Goal: Task Accomplishment & Management: Use online tool/utility

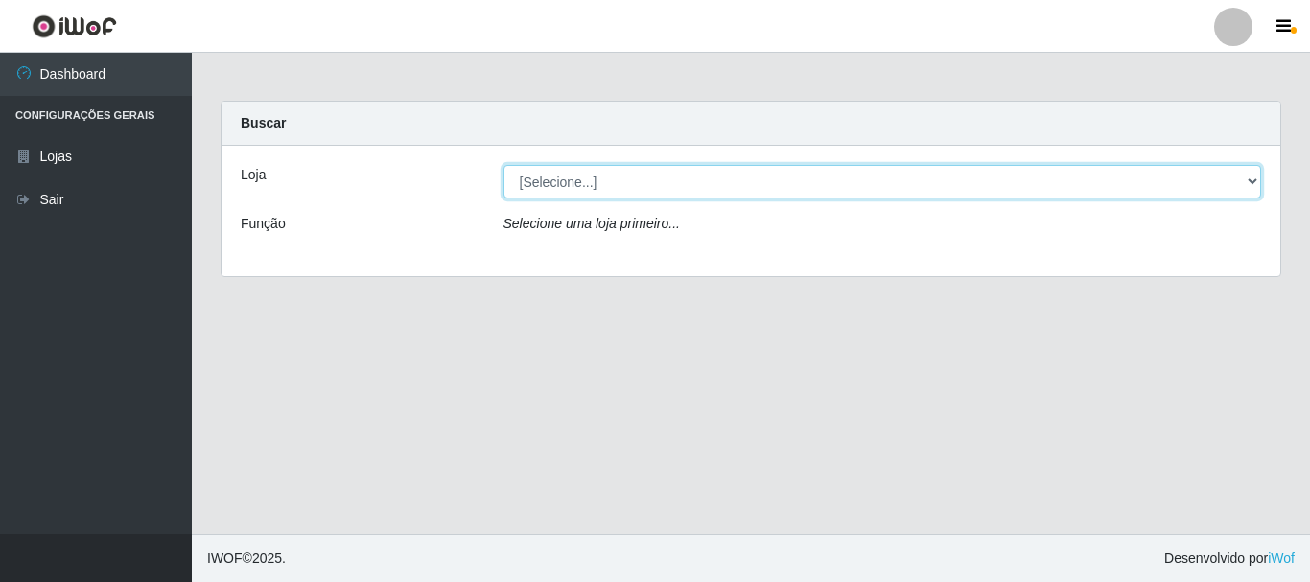
click at [704, 186] on select "[Selecione...] [GEOGRAPHIC_DATA] [GEOGRAPHIC_DATA]" at bounding box center [883, 182] width 759 height 34
select select "64"
click at [504, 165] on select "[Selecione...] [GEOGRAPHIC_DATA] [GEOGRAPHIC_DATA]" at bounding box center [883, 182] width 759 height 34
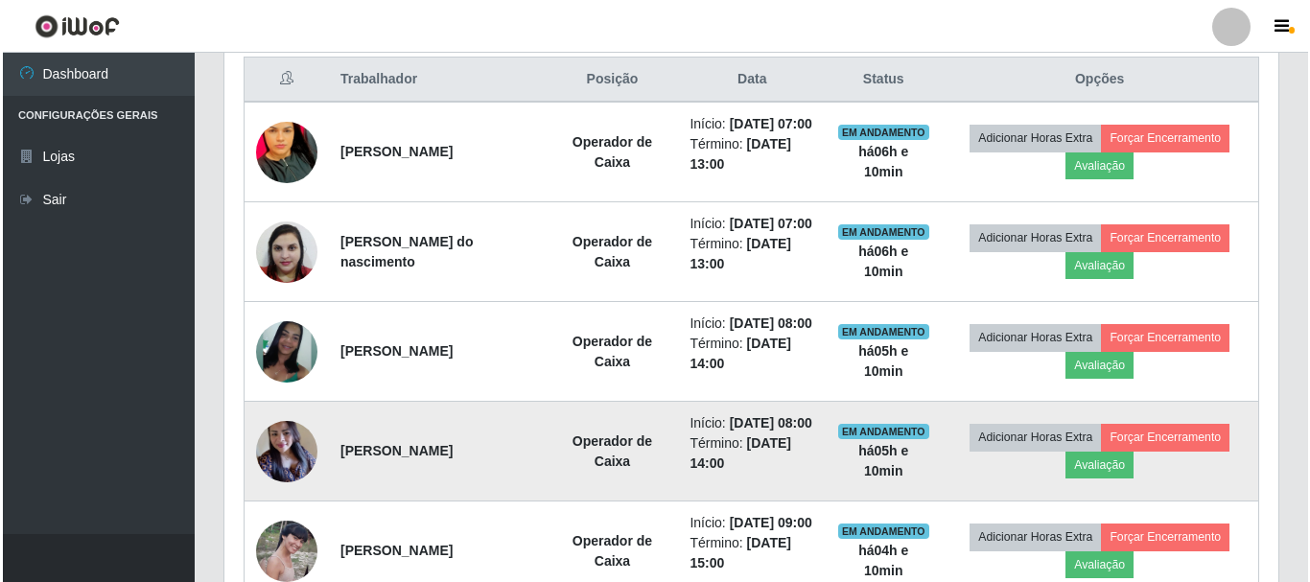
scroll to position [758, 0]
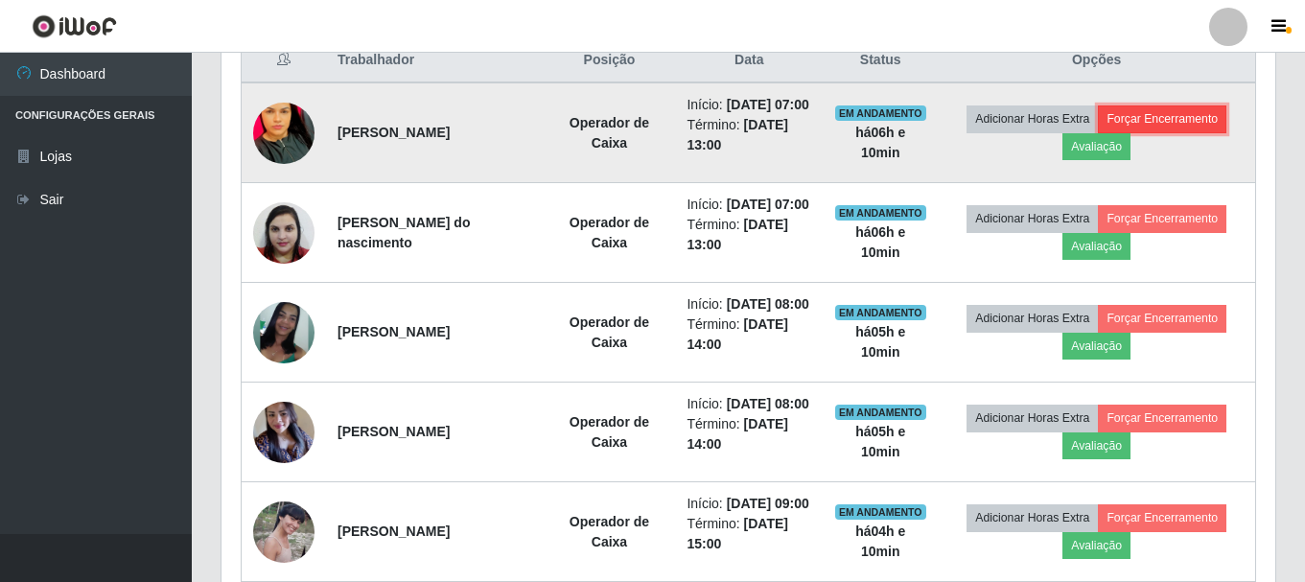
click at [1174, 131] on button "Forçar Encerramento" at bounding box center [1162, 119] width 129 height 27
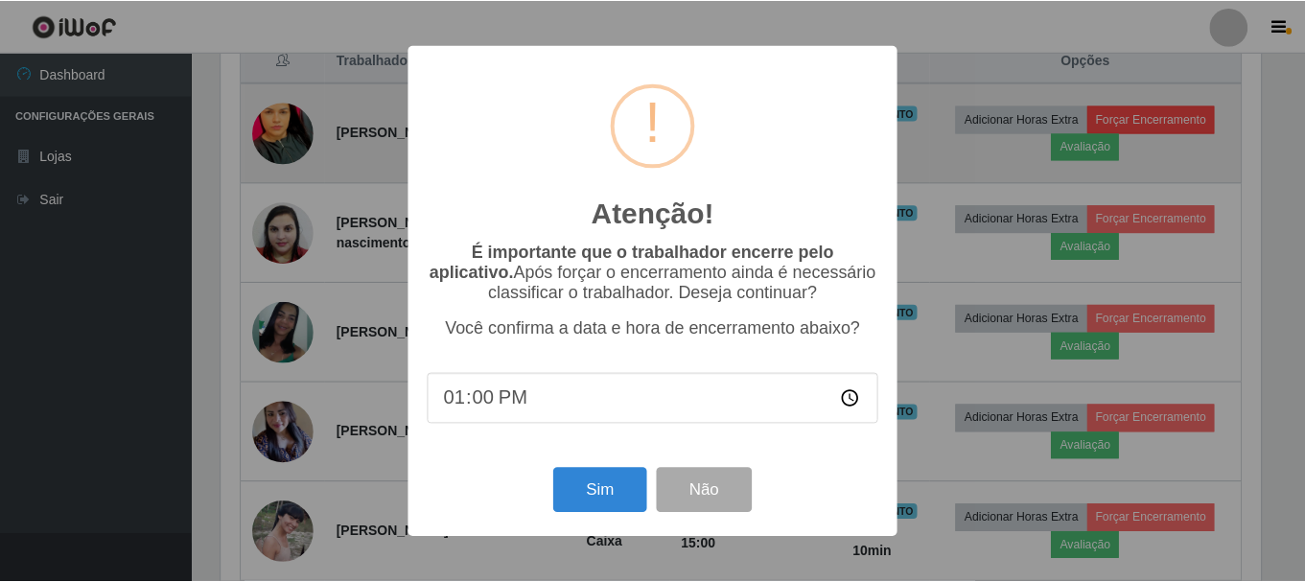
scroll to position [398, 1045]
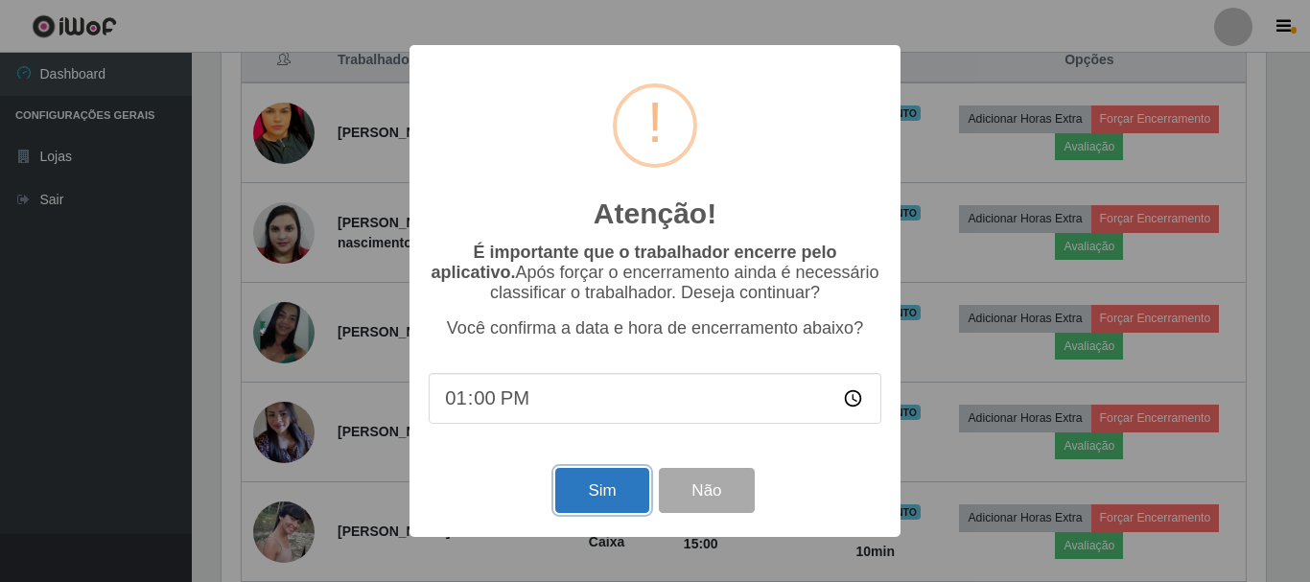
click at [593, 493] on button "Sim" at bounding box center [601, 490] width 93 height 45
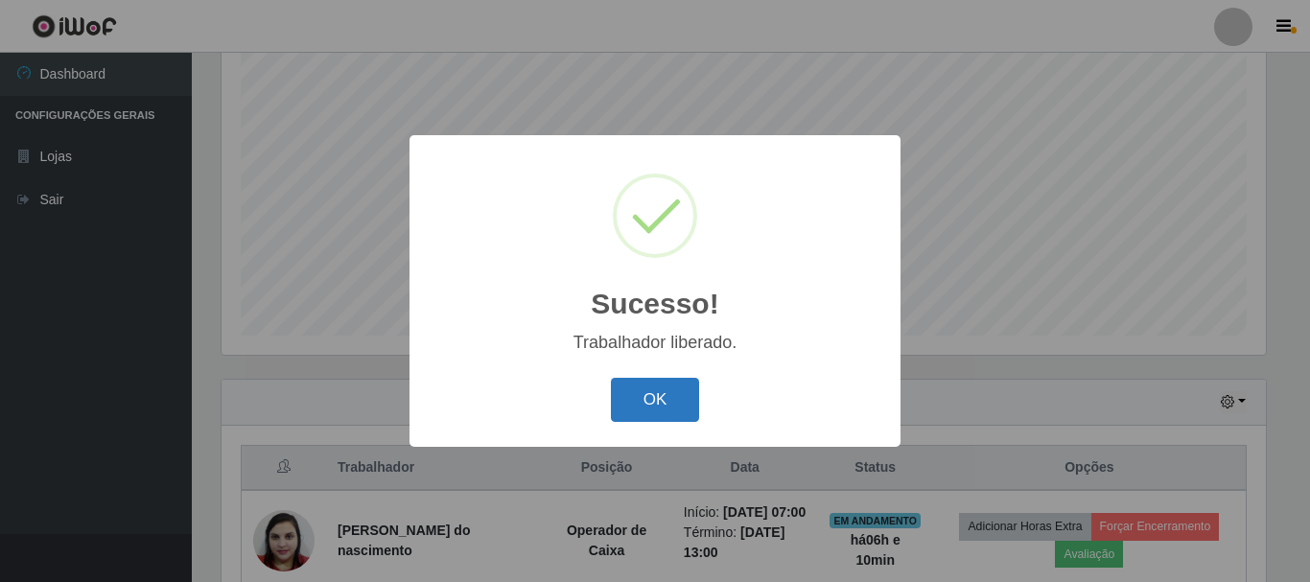
click at [679, 408] on button "OK" at bounding box center [655, 400] width 89 height 45
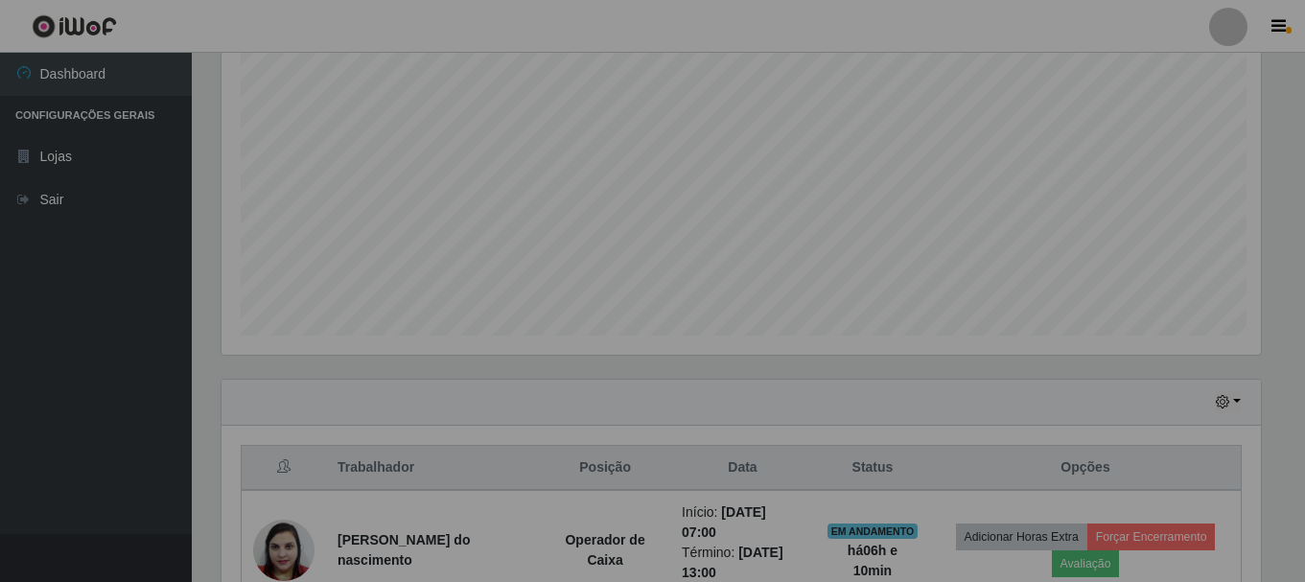
scroll to position [398, 1054]
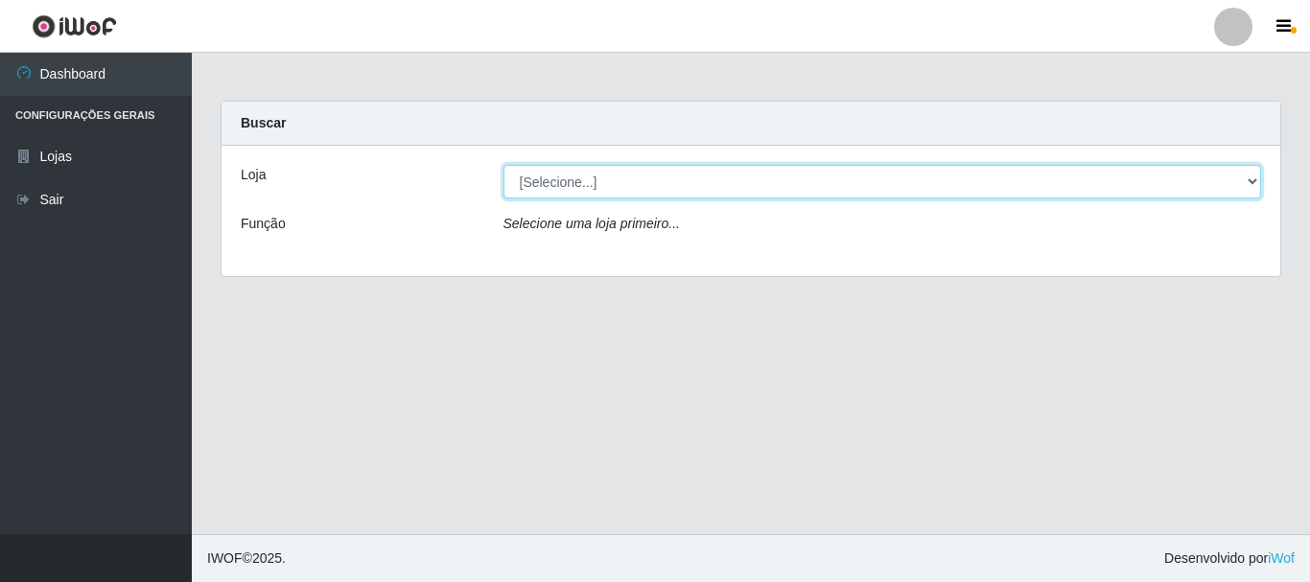
click at [640, 175] on select "[Selecione...] [GEOGRAPHIC_DATA] [GEOGRAPHIC_DATA]" at bounding box center [883, 182] width 759 height 34
select select "64"
click at [504, 165] on select "[Selecione...] [GEOGRAPHIC_DATA] [GEOGRAPHIC_DATA]" at bounding box center [883, 182] width 759 height 34
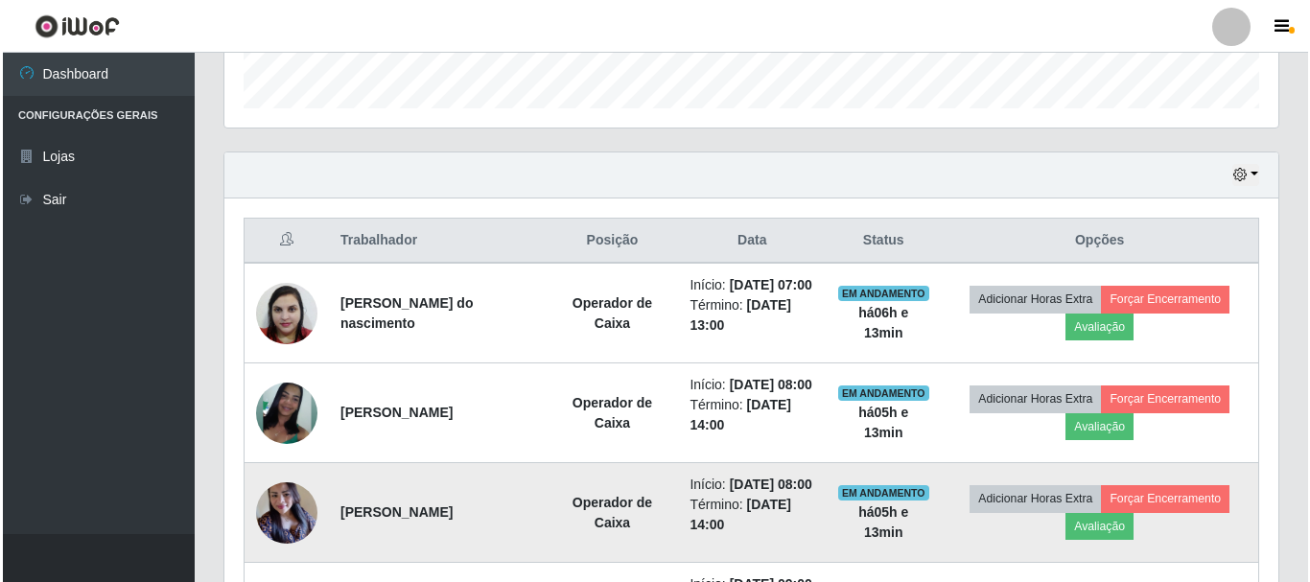
scroll to position [575, 0]
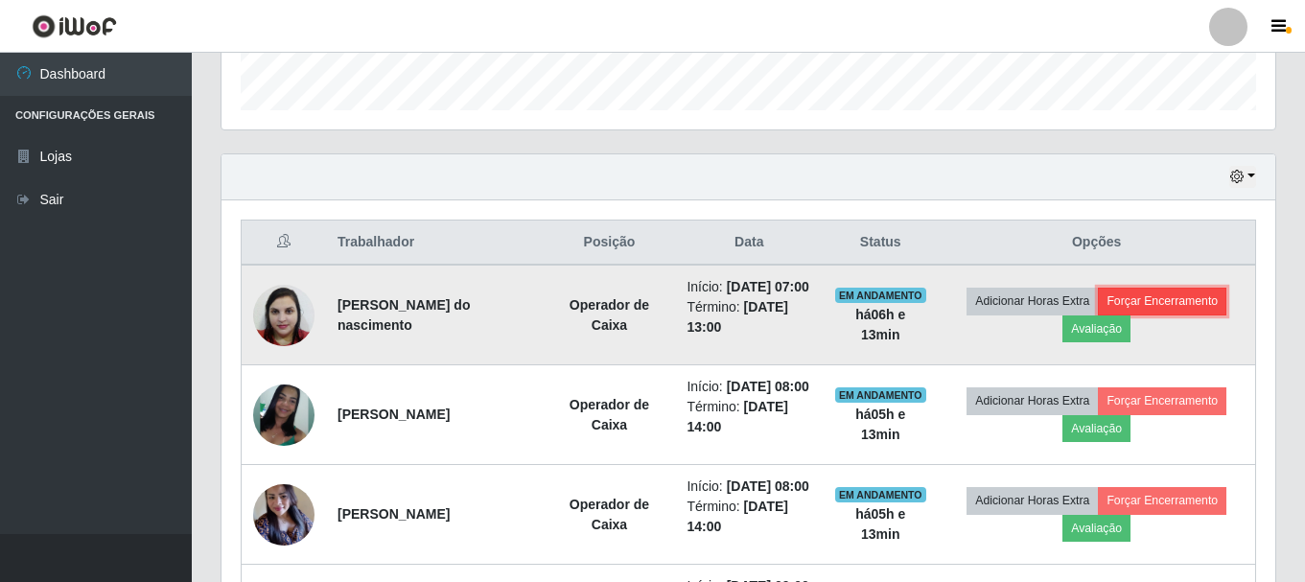
click at [1149, 308] on button "Forçar Encerramento" at bounding box center [1162, 301] width 129 height 27
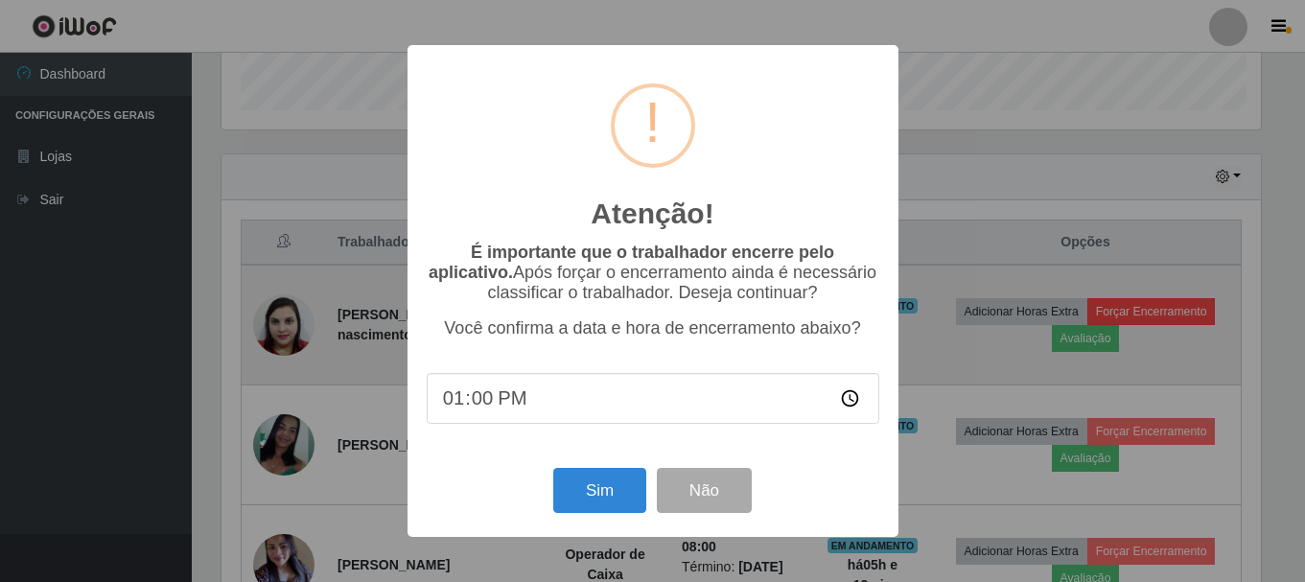
scroll to position [398, 1045]
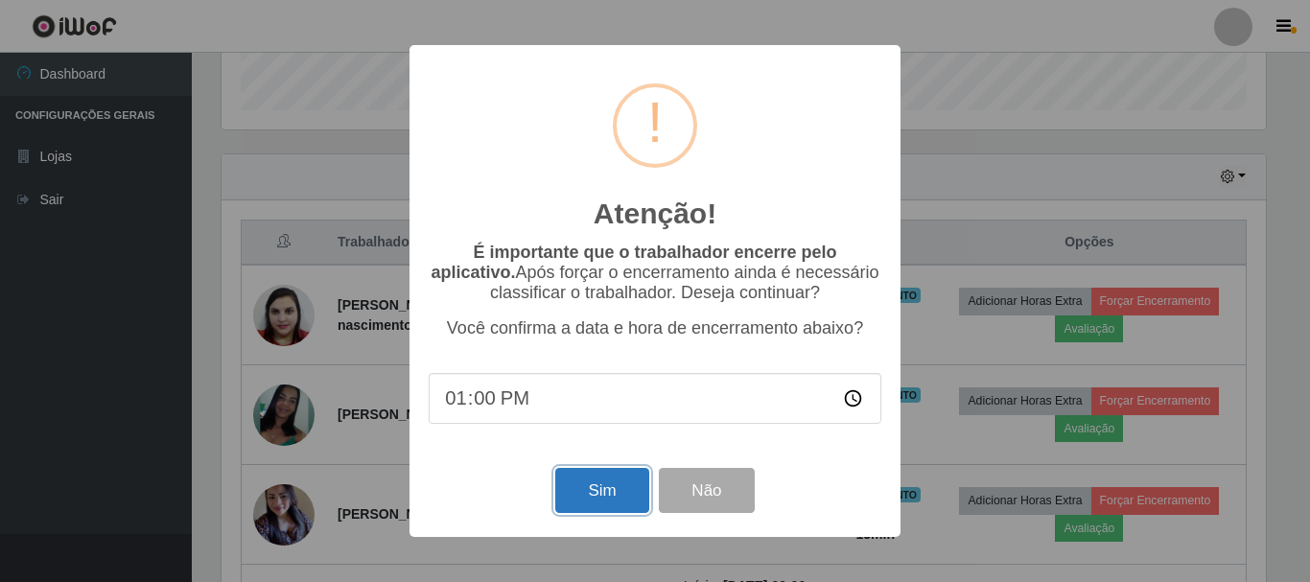
click at [589, 492] on button "Sim" at bounding box center [601, 490] width 93 height 45
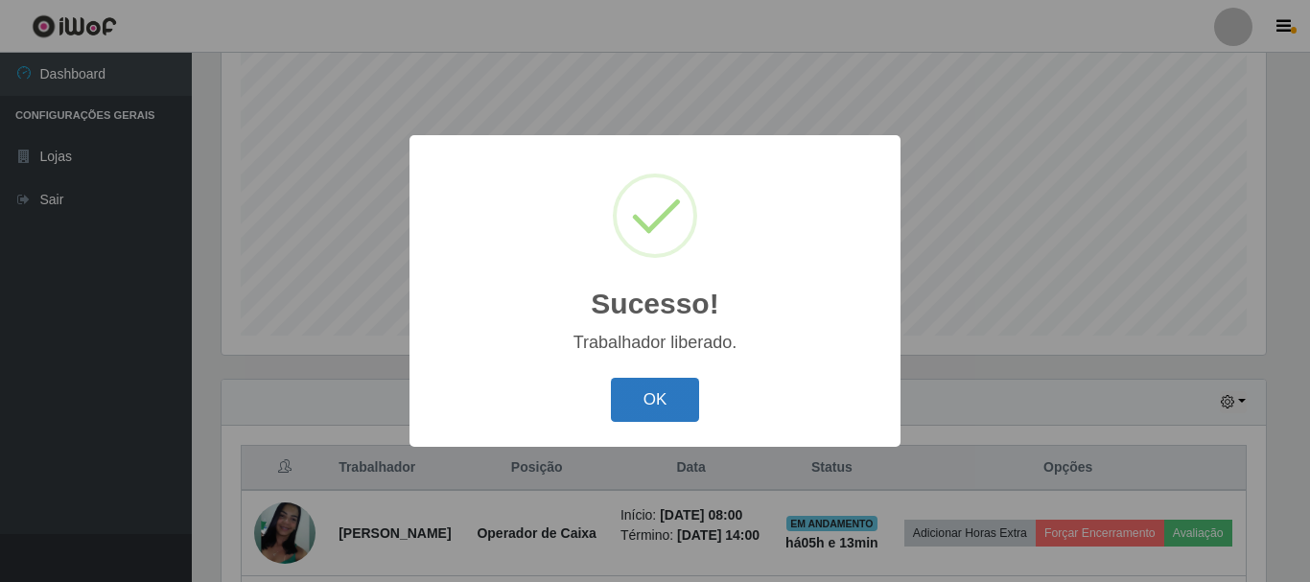
click at [648, 397] on button "OK" at bounding box center [655, 400] width 89 height 45
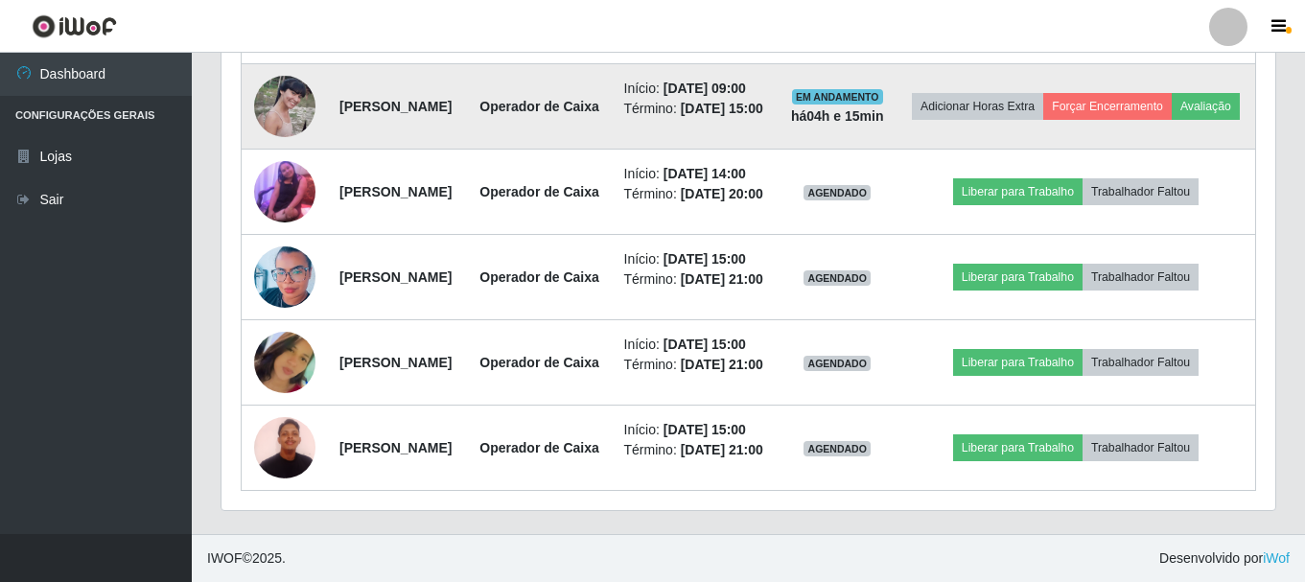
scroll to position [998, 0]
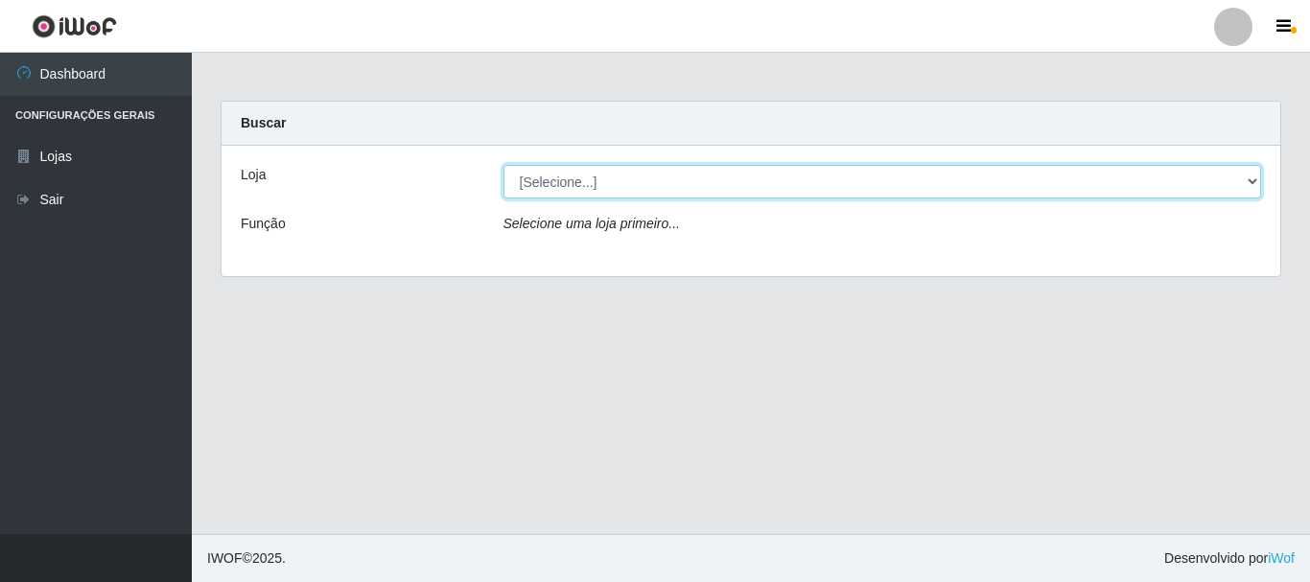
click at [749, 183] on select "[Selecione...] [GEOGRAPHIC_DATA] [GEOGRAPHIC_DATA]" at bounding box center [883, 182] width 759 height 34
select select "64"
click at [504, 165] on select "[Selecione...] [GEOGRAPHIC_DATA] [GEOGRAPHIC_DATA]" at bounding box center [883, 182] width 759 height 34
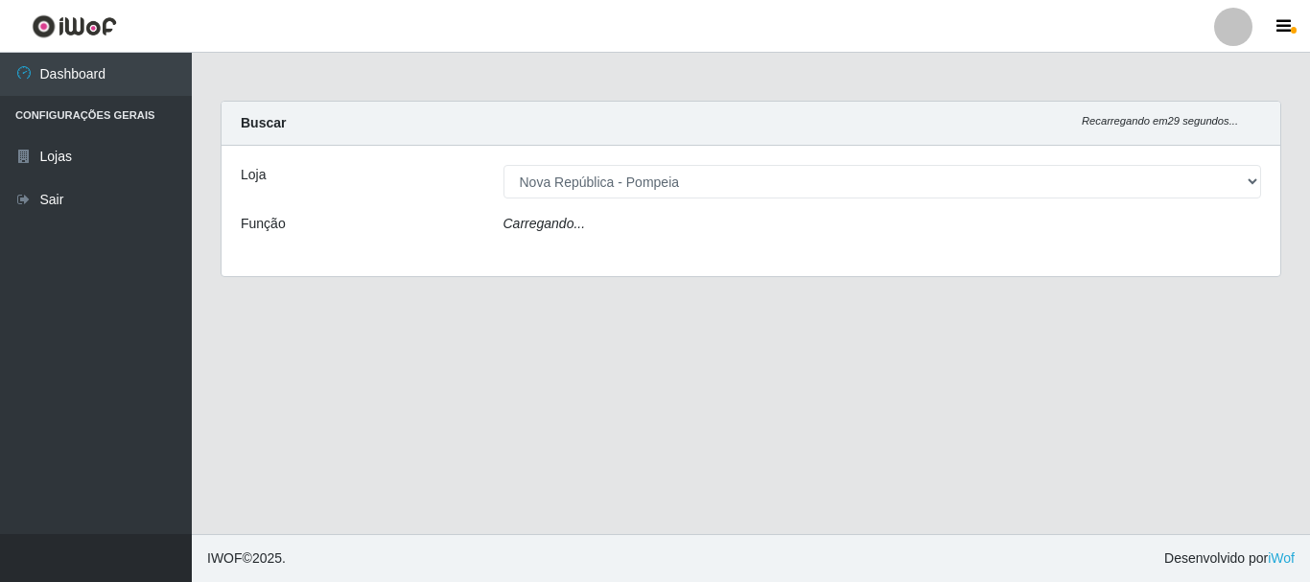
click at [694, 252] on div "Loja [Selecione...] Nova República - Pajuçara Nova República - Pompeia Função C…" at bounding box center [751, 211] width 1059 height 130
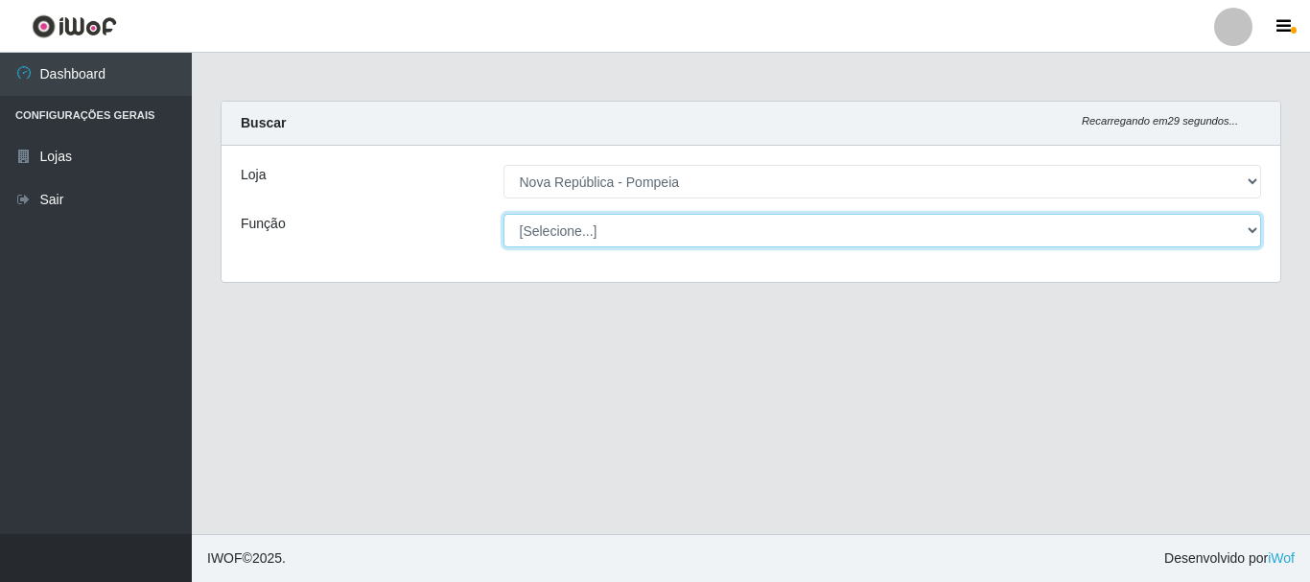
click at [697, 239] on select "[Selecione...] Balconista Operador de Caixa Recepcionista Repositor" at bounding box center [883, 231] width 759 height 34
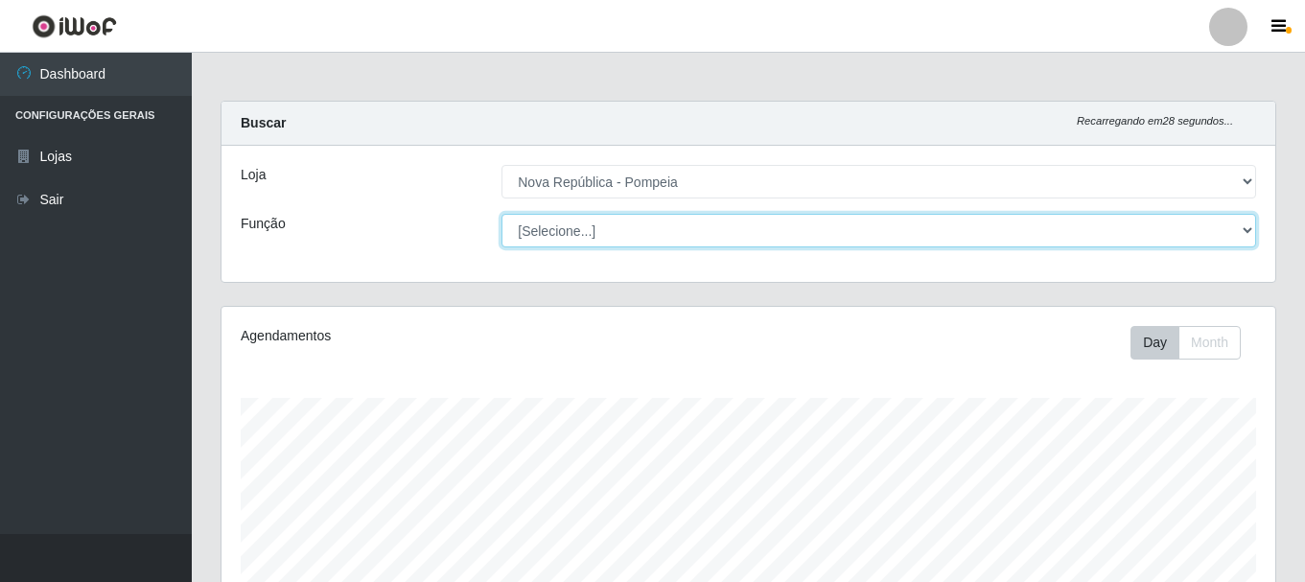
select select "22"
click at [502, 214] on select "[Selecione...] Balconista Operador de Caixa Recepcionista Repositor" at bounding box center [879, 231] width 755 height 34
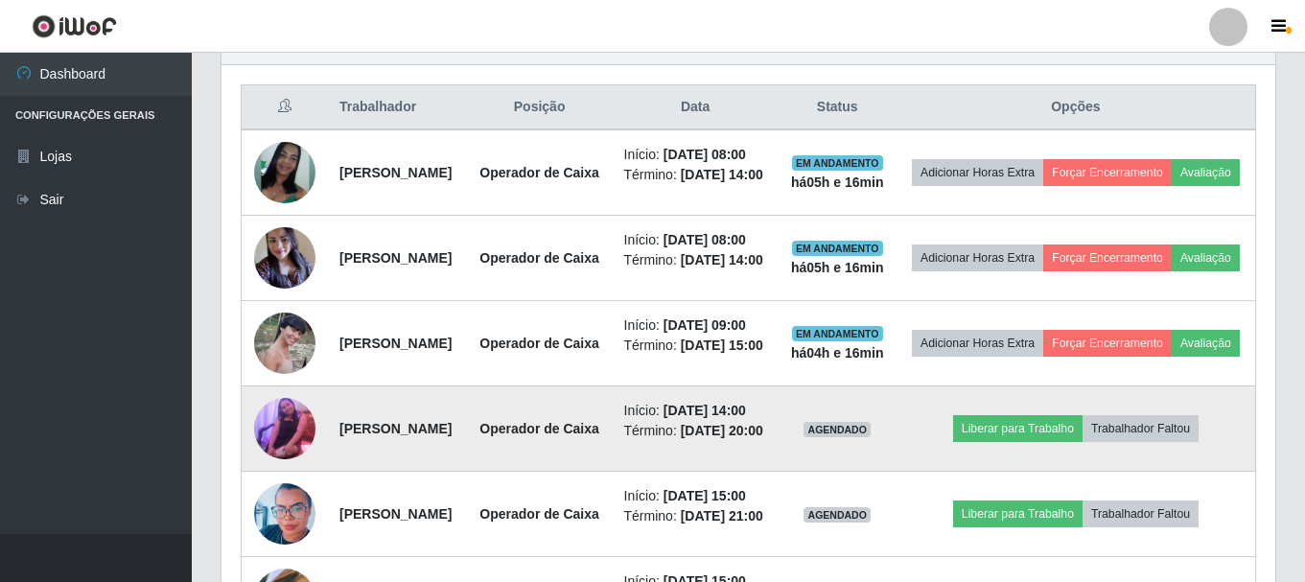
scroll to position [710, 0]
